Goal: Check status: Check status

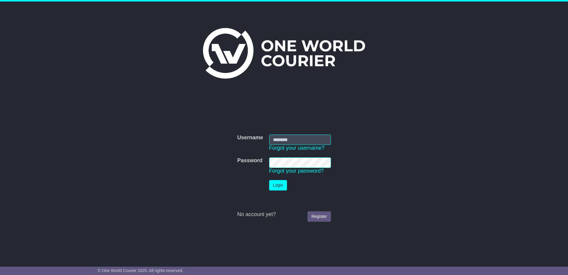
type input "**********"
drag, startPoint x: 0, startPoint y: 0, endPoint x: 283, endPoint y: 181, distance: 335.9
click at [283, 181] on button "Login" at bounding box center [278, 185] width 18 height 10
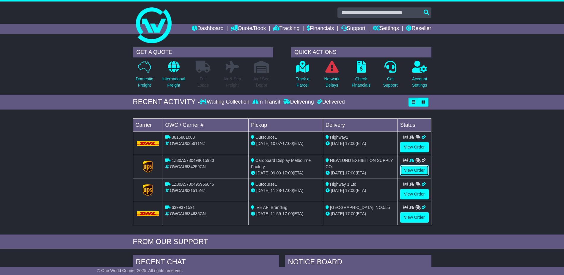
click at [410, 167] on link "View Order" at bounding box center [414, 170] width 29 height 10
